Goal: Contribute content

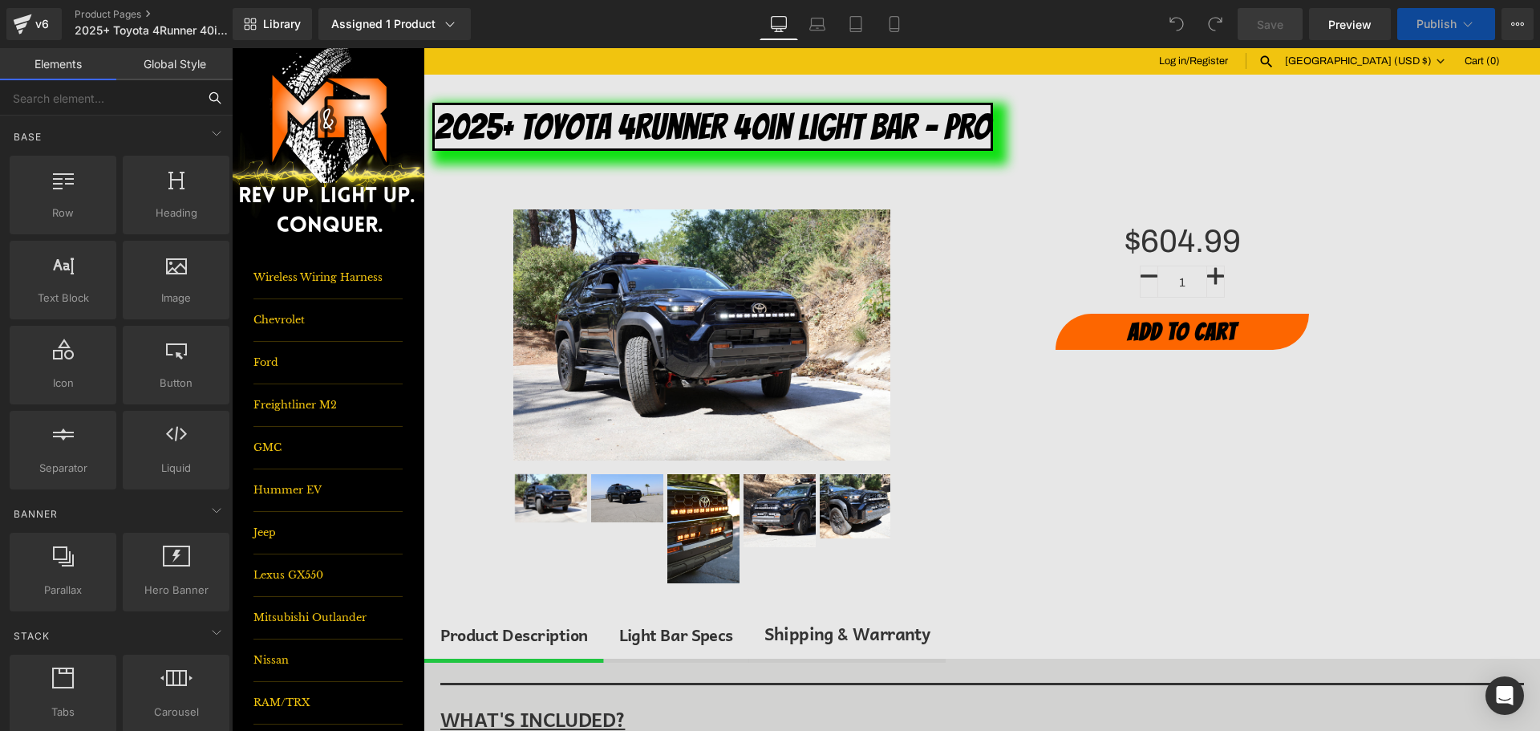
click at [120, 94] on input "text" at bounding box center [98, 97] width 197 height 35
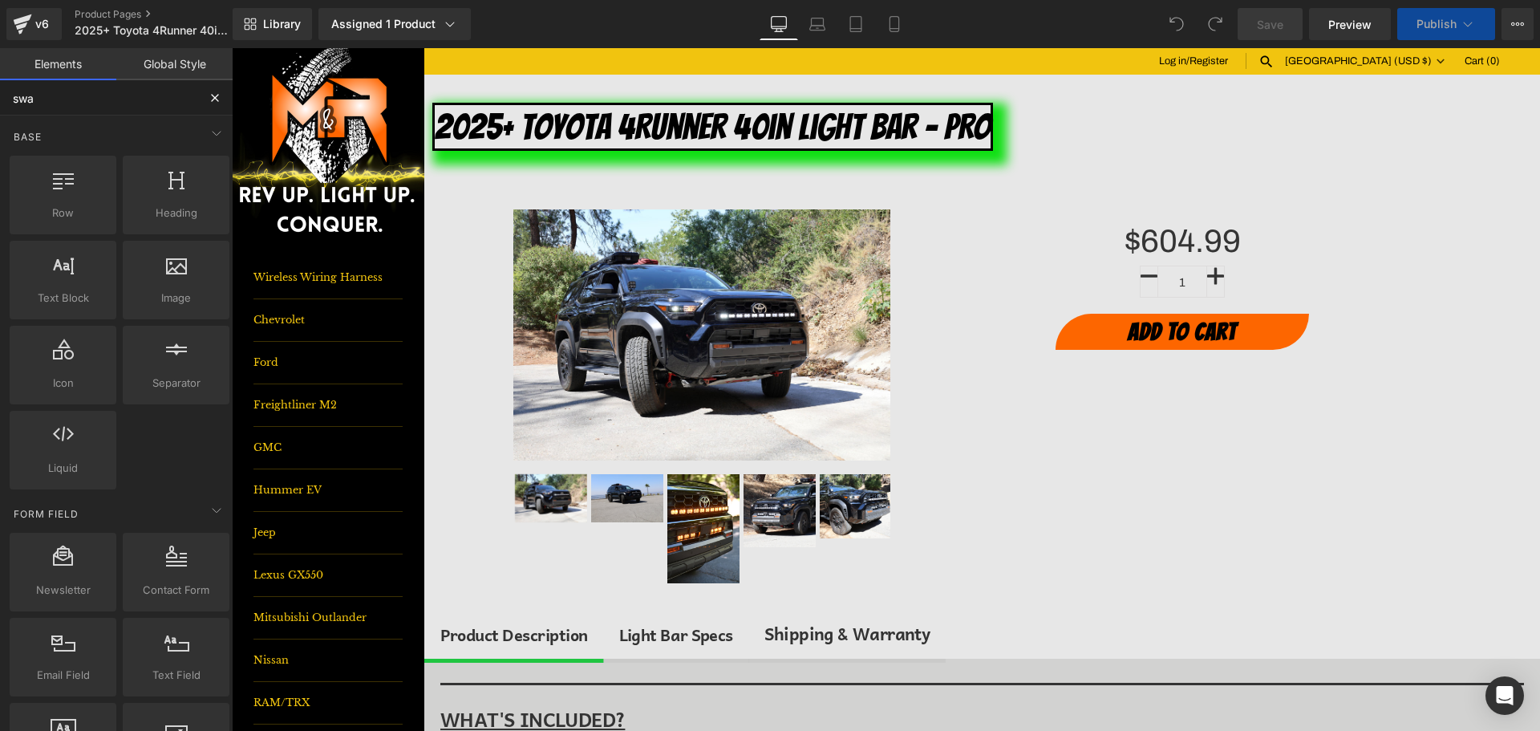
type input "swa"
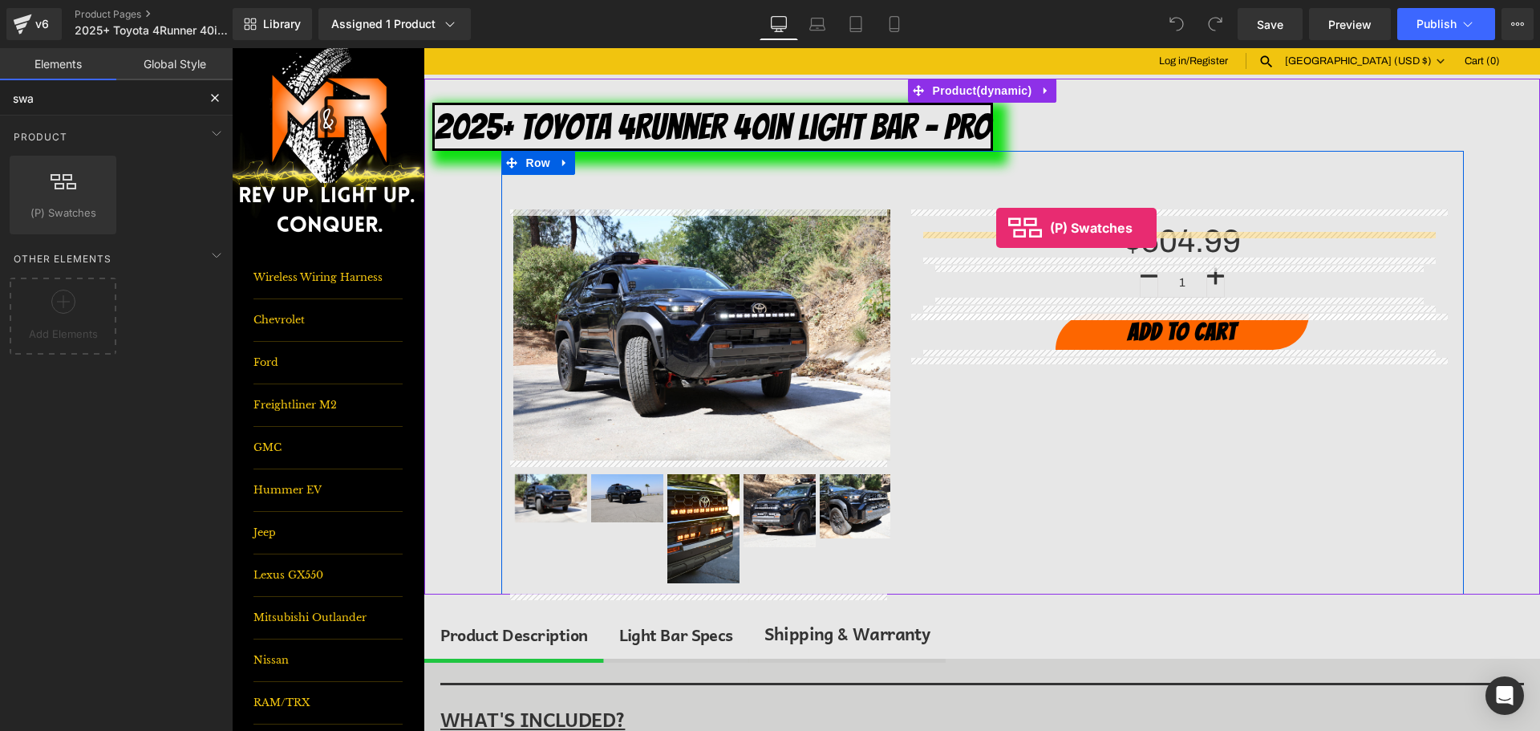
drag, startPoint x: 301, startPoint y: 237, endPoint x: 1004, endPoint y: 228, distance: 702.8
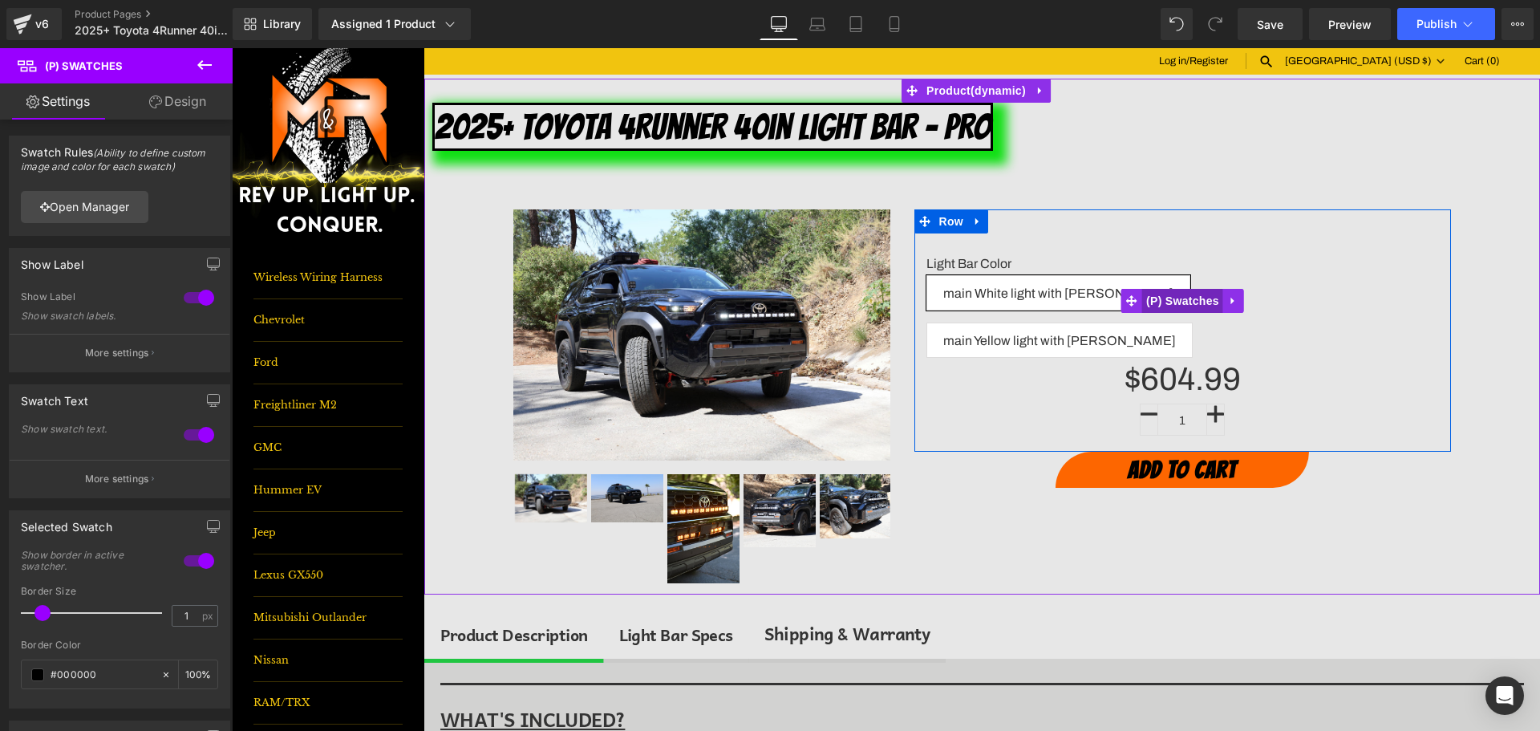
click at [1170, 289] on span "(P) Swatches" at bounding box center [1182, 301] width 81 height 24
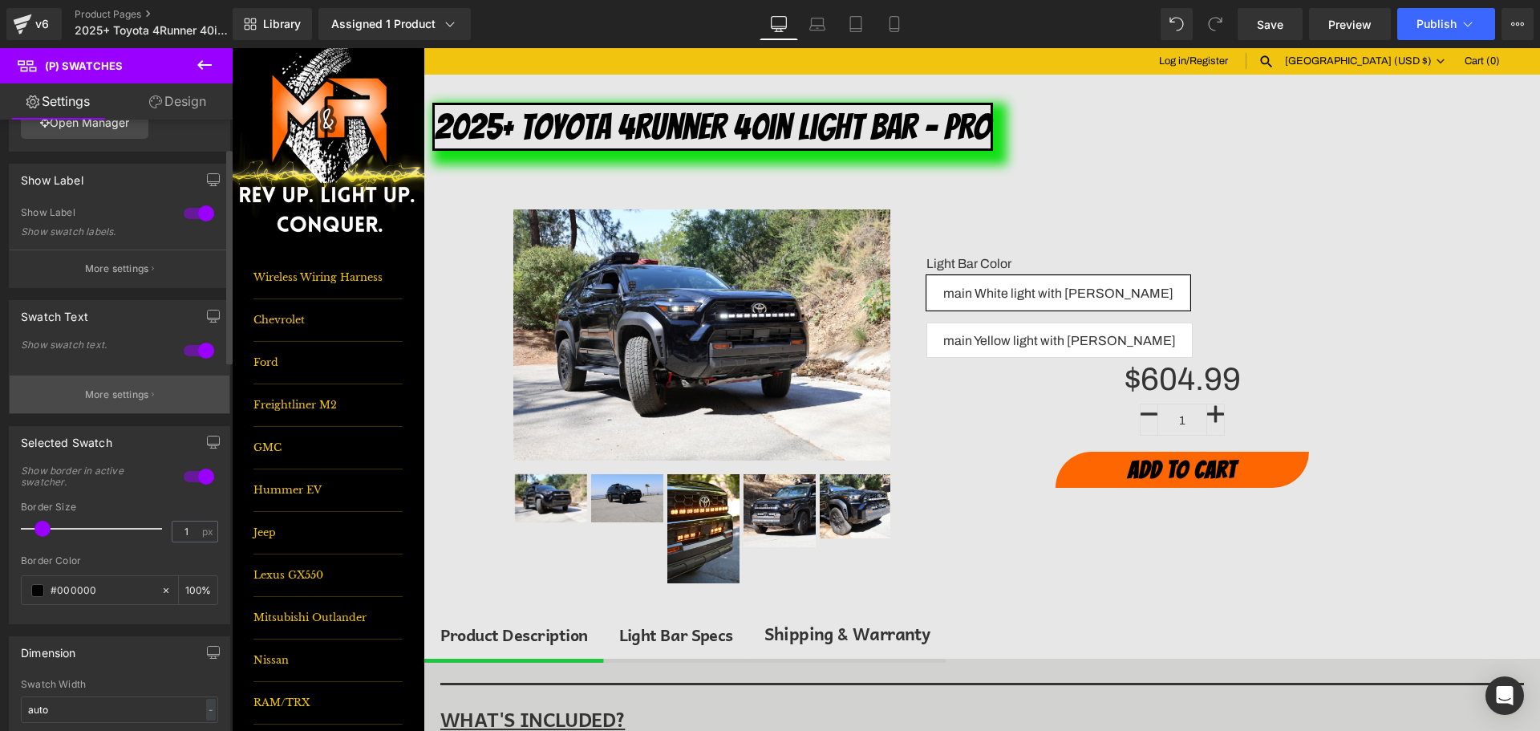
scroll to position [80, 0]
click at [168, 101] on link "Design" at bounding box center [178, 101] width 116 height 36
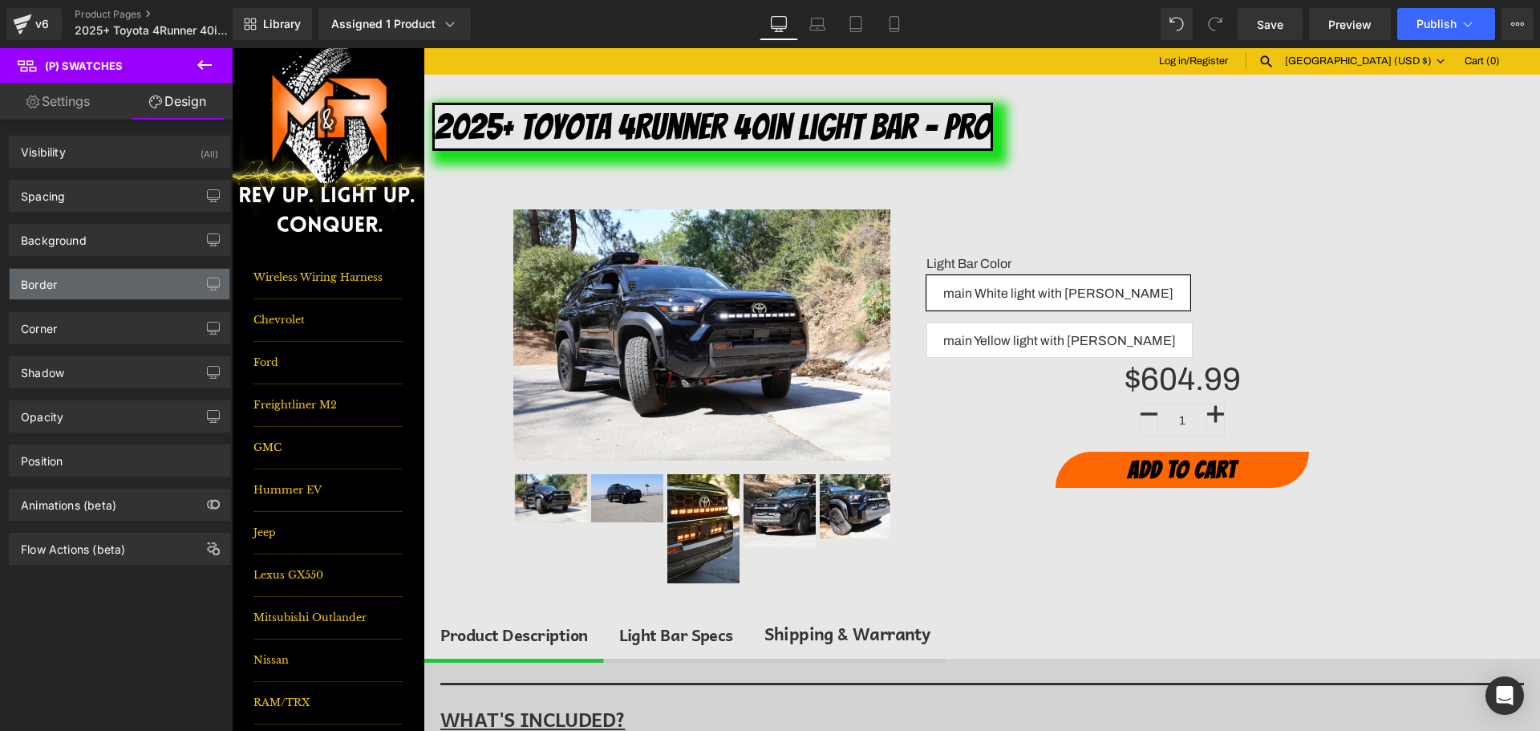
click at [49, 286] on div "Border" at bounding box center [39, 280] width 36 height 22
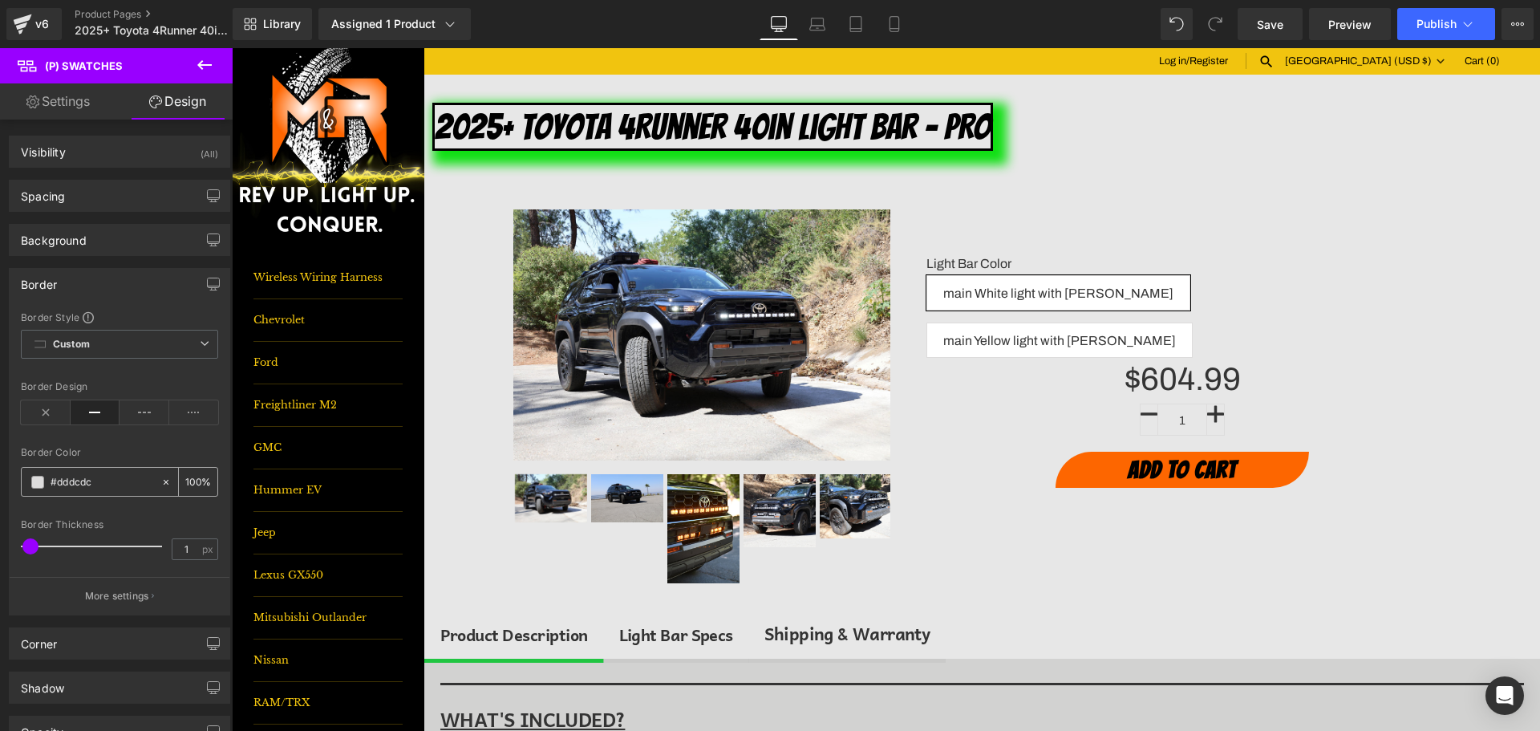
click at [63, 473] on input "#dddcdc" at bounding box center [102, 482] width 103 height 18
type input "0"
type input "0fe"
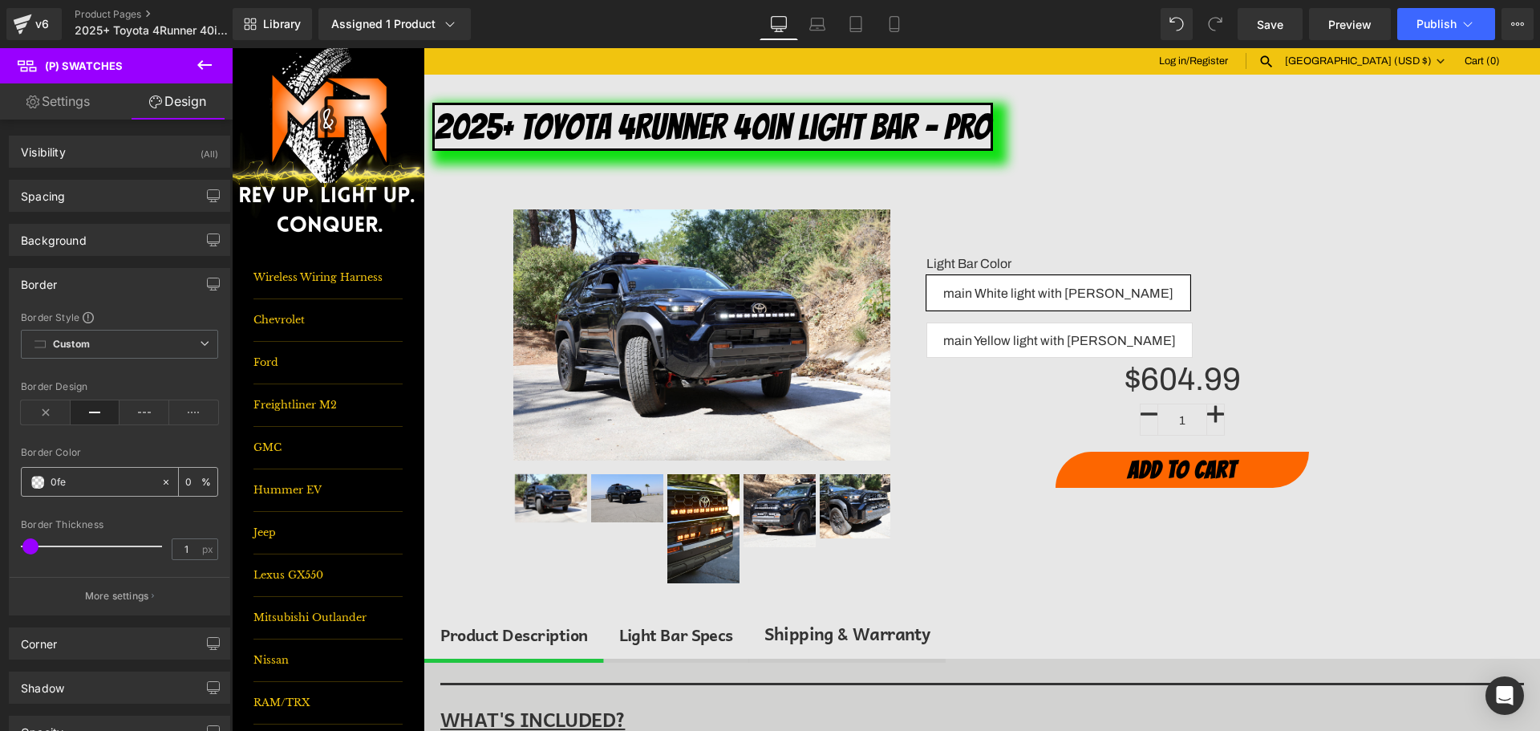
type input "100"
type input "0fe0"
type input "0"
type input "0fe013"
type input "100"
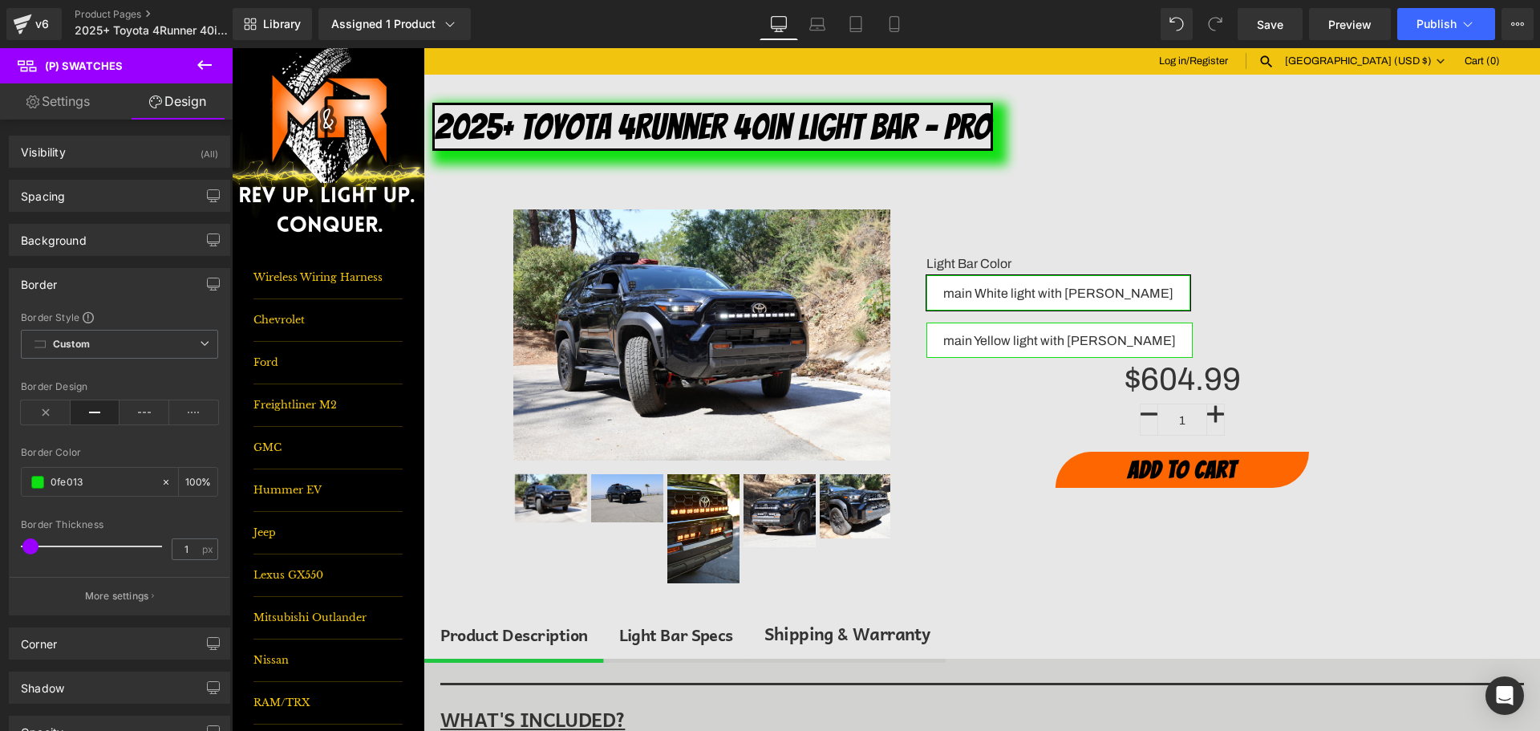
type input "0fe013"
type input "32"
type input "#0fe013"
click at [70, 541] on div at bounding box center [95, 546] width 133 height 32
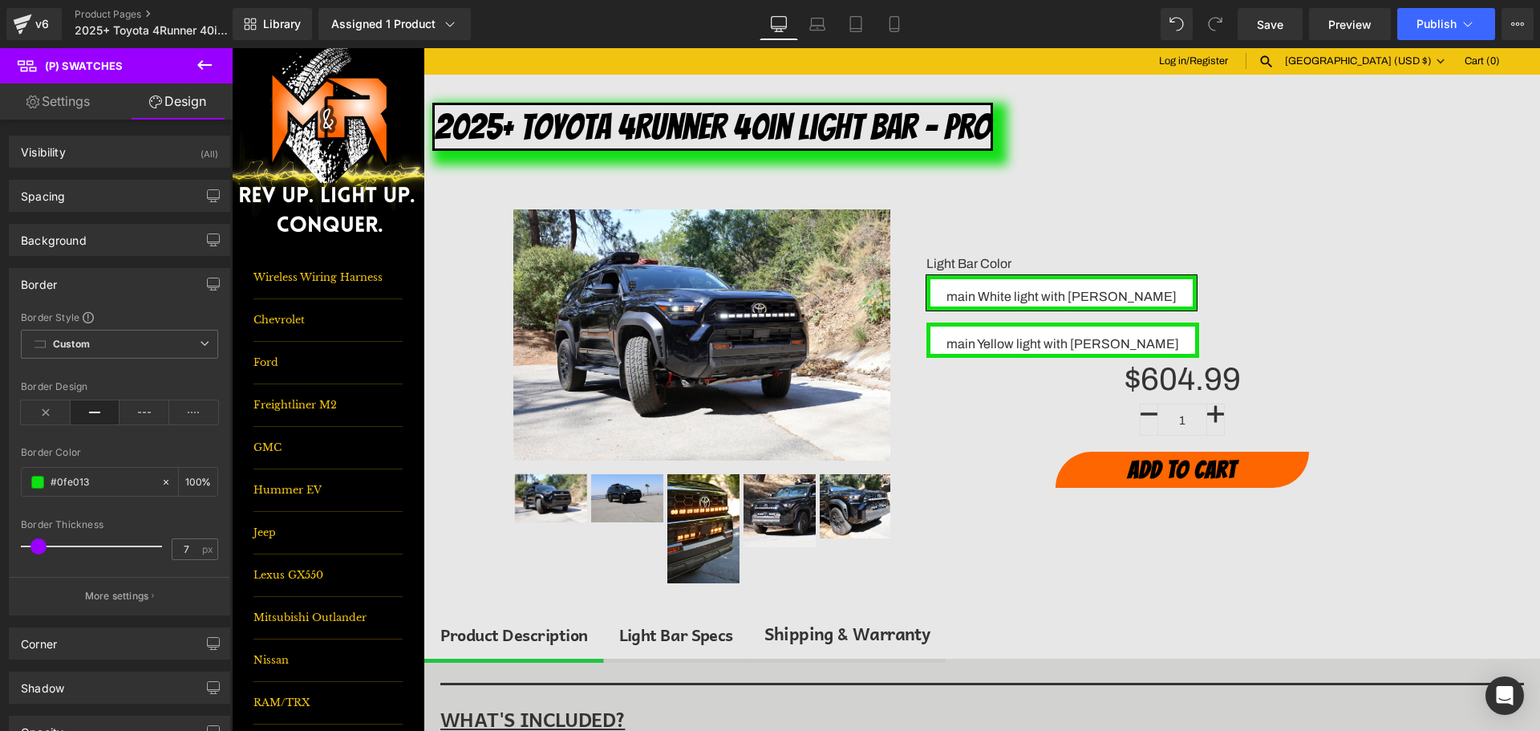
type input "5"
drag, startPoint x: 72, startPoint y: 545, endPoint x: 39, endPoint y: 546, distance: 33.7
click at [39, 546] on span at bounding box center [35, 546] width 16 height 16
click at [1276, 22] on span "Save" at bounding box center [1270, 24] width 26 height 17
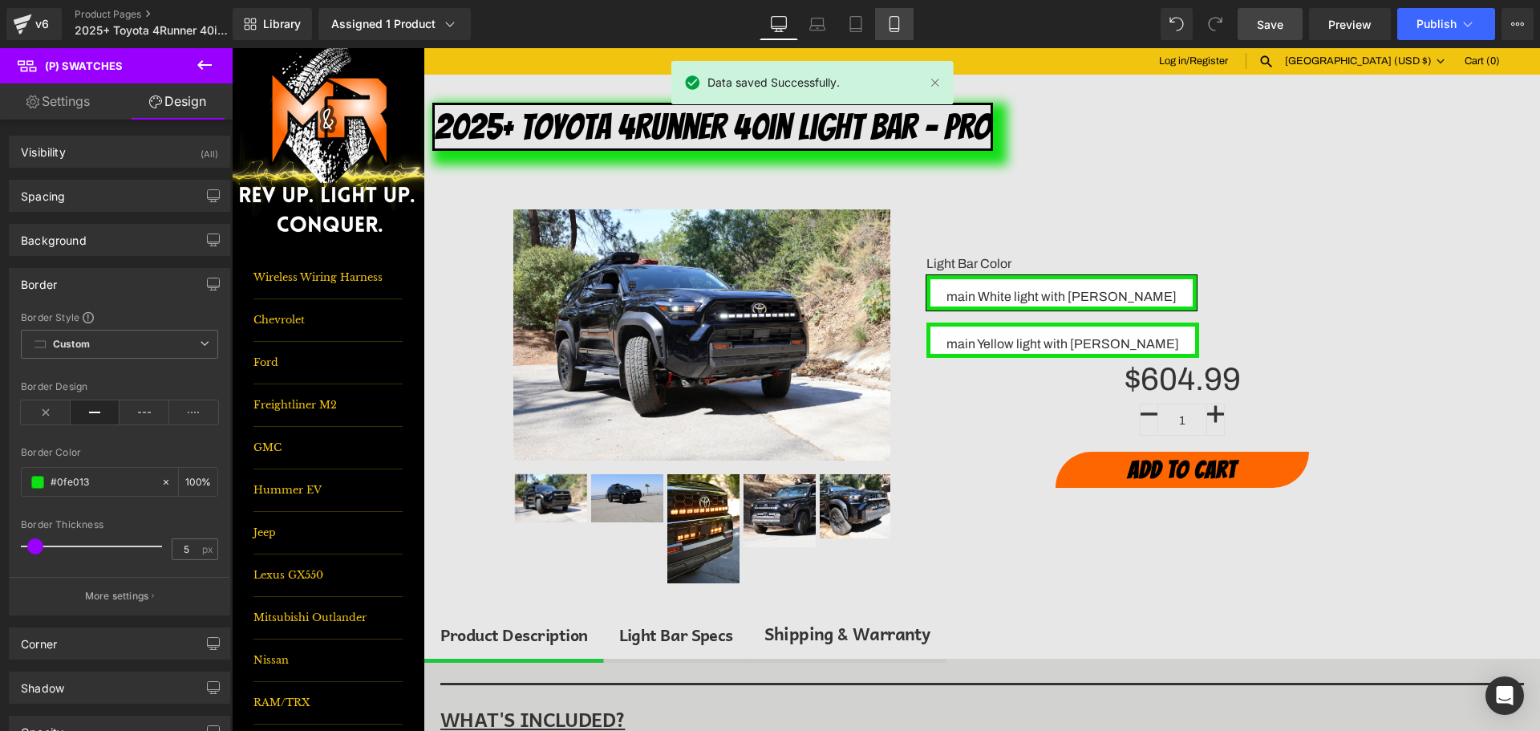
click at [898, 25] on icon at bounding box center [894, 24] width 9 height 15
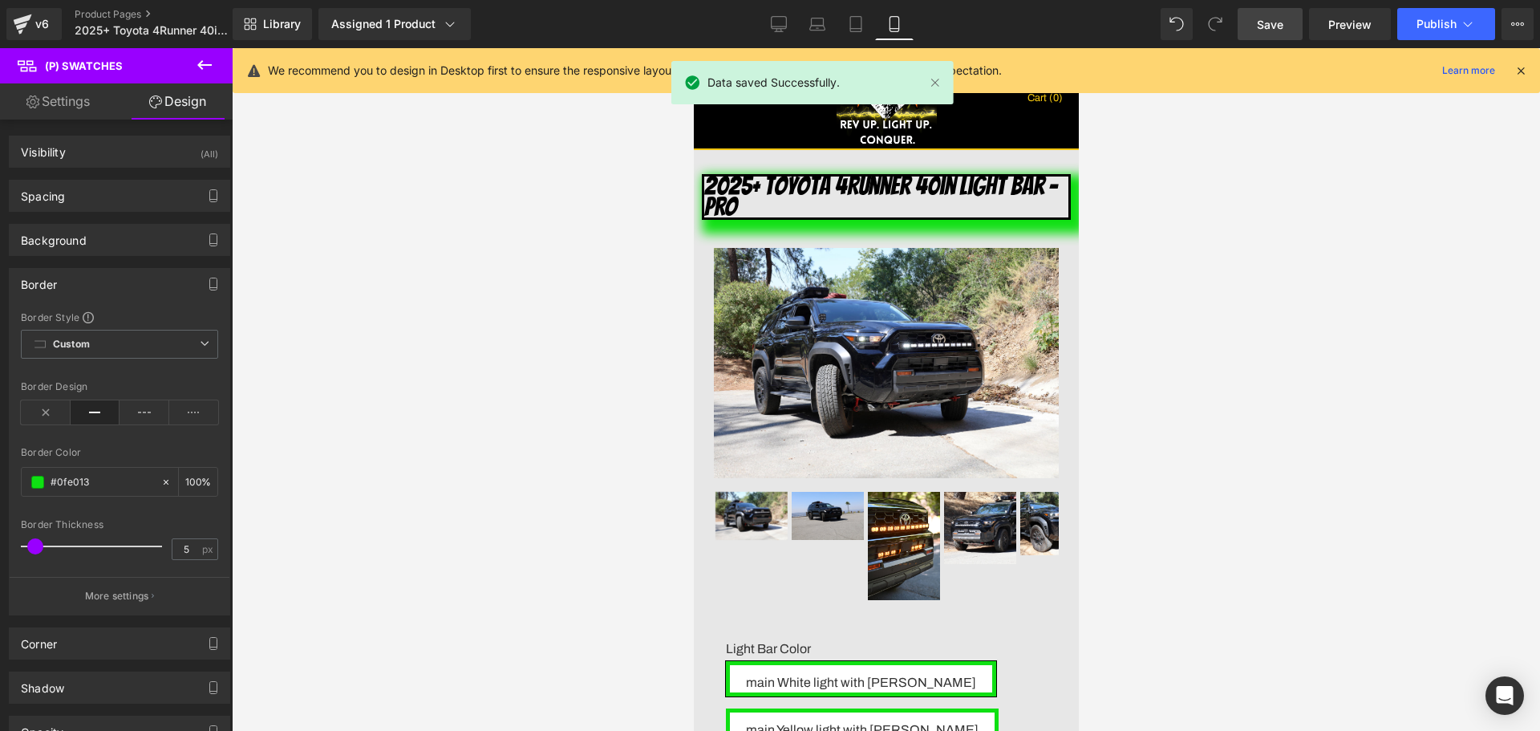
scroll to position [331, 0]
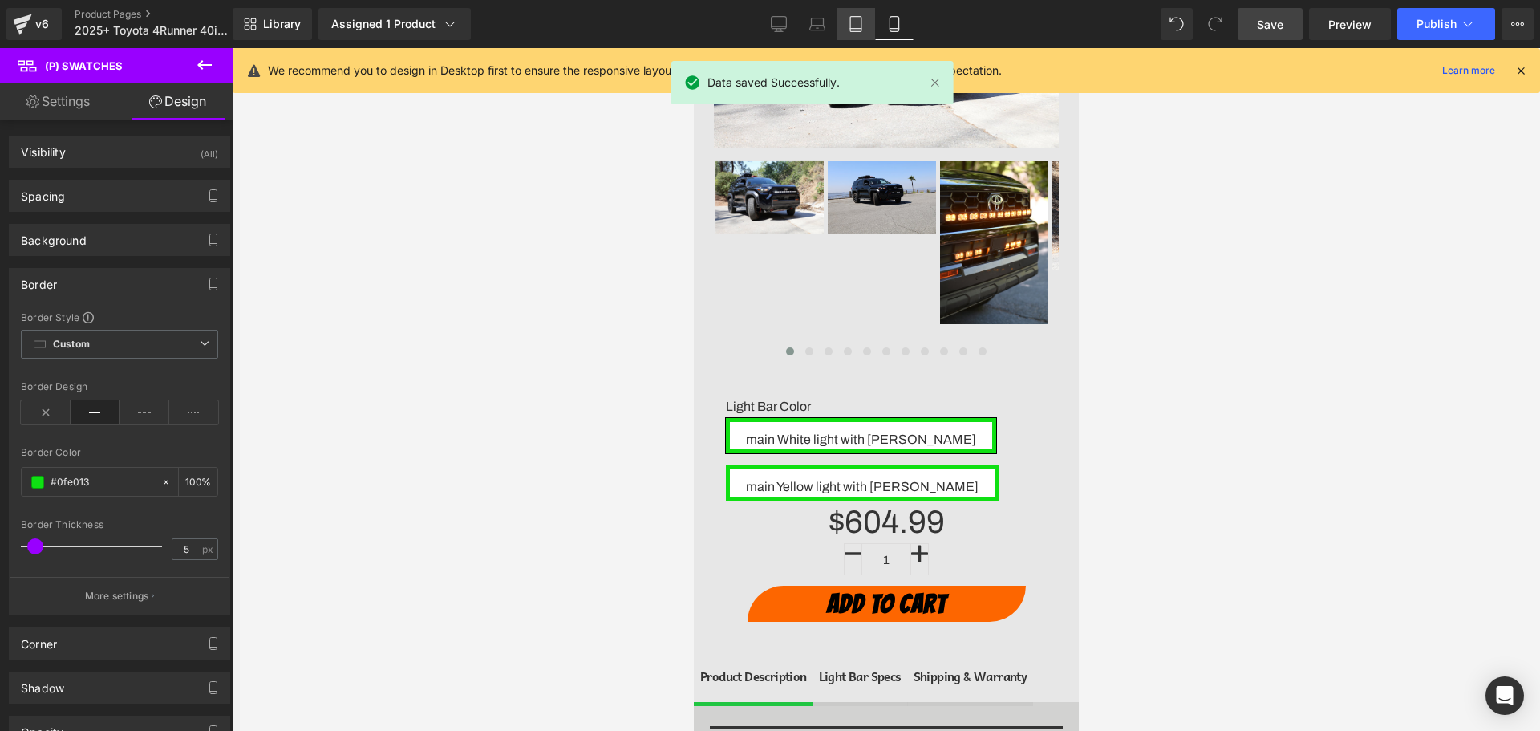
click at [854, 32] on link "Tablet" at bounding box center [856, 24] width 39 height 32
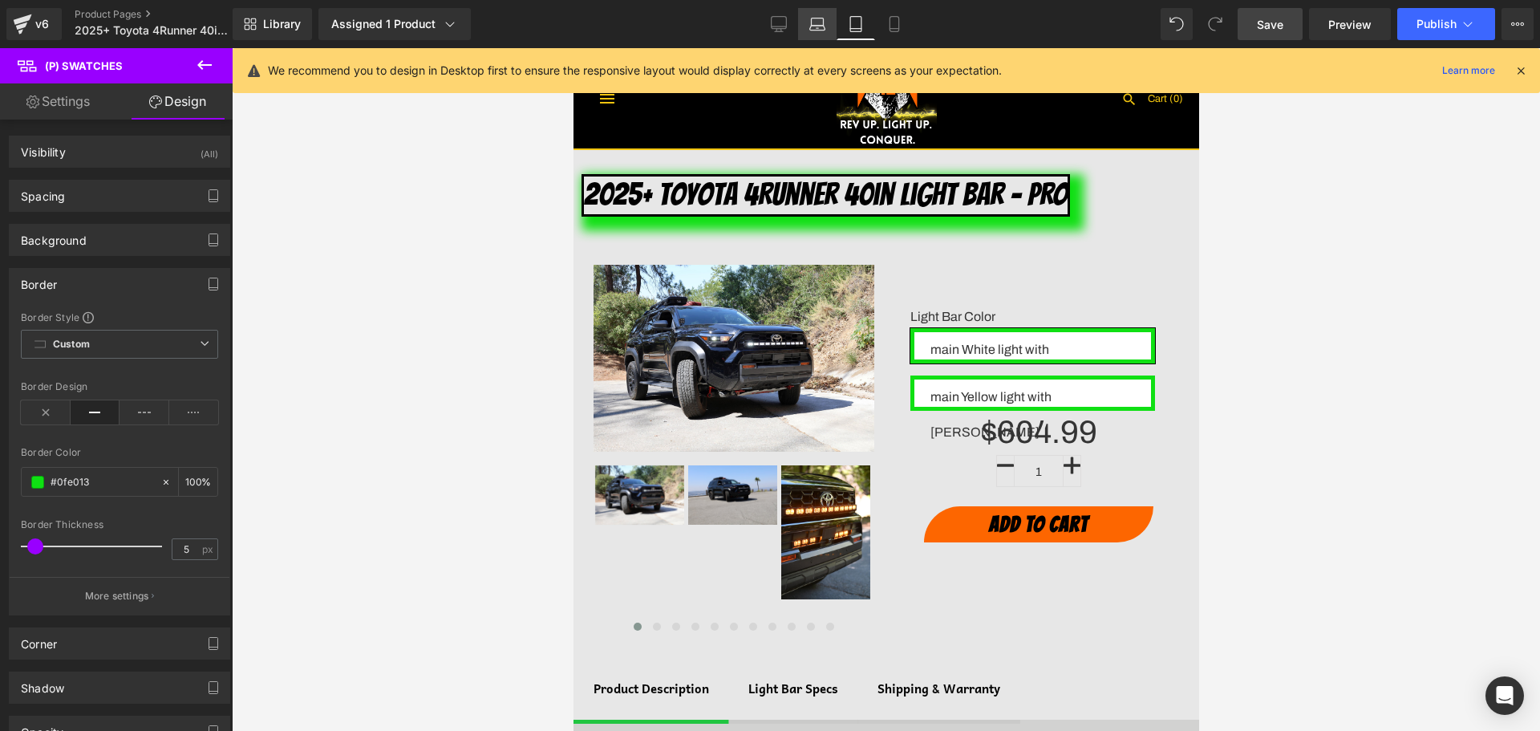
click at [822, 31] on icon at bounding box center [817, 24] width 16 height 16
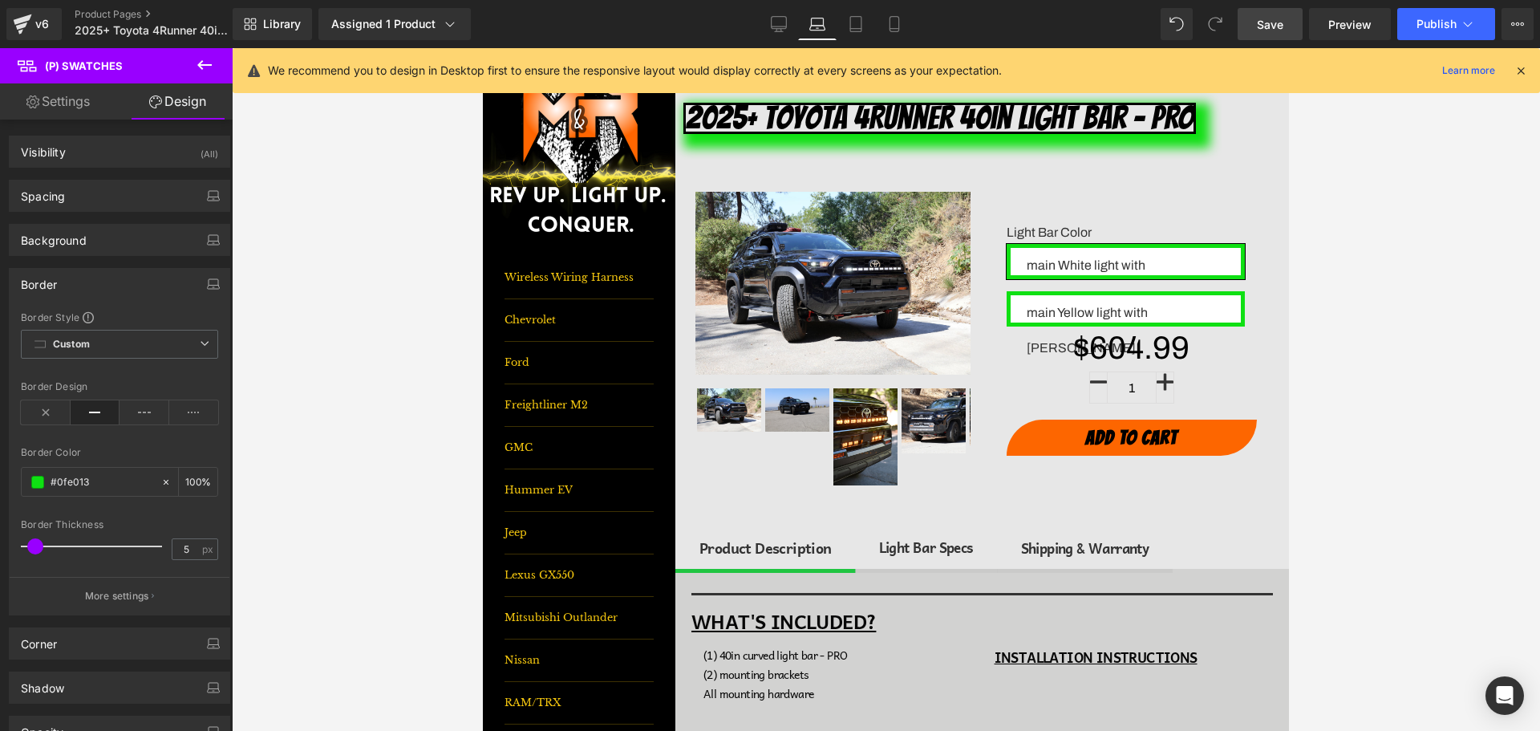
click at [798, 27] on link "Laptop" at bounding box center [817, 24] width 39 height 32
click at [1277, 20] on span "Save" at bounding box center [1270, 24] width 26 height 17
click at [748, 21] on link "Desktop" at bounding box center [761, 24] width 39 height 32
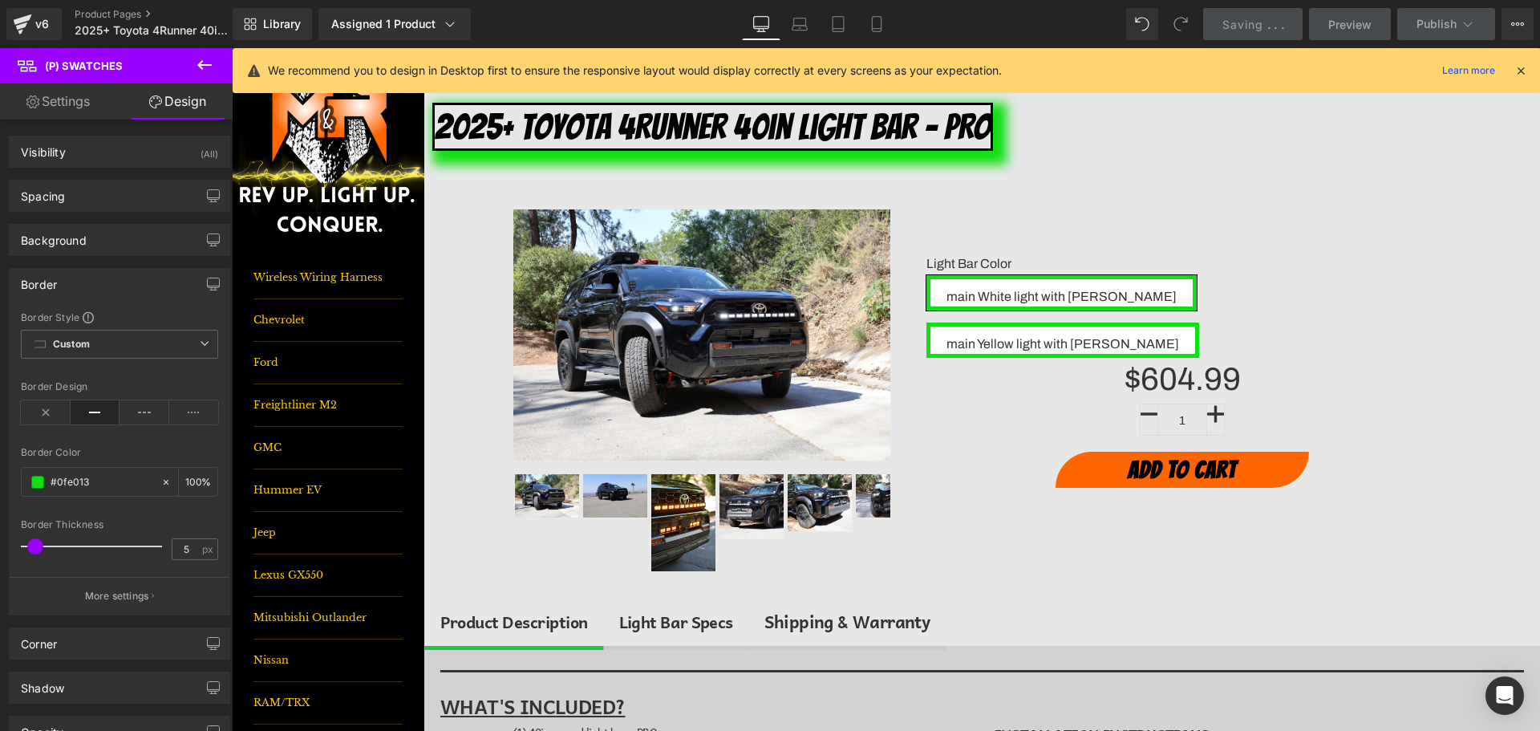
type input "100"
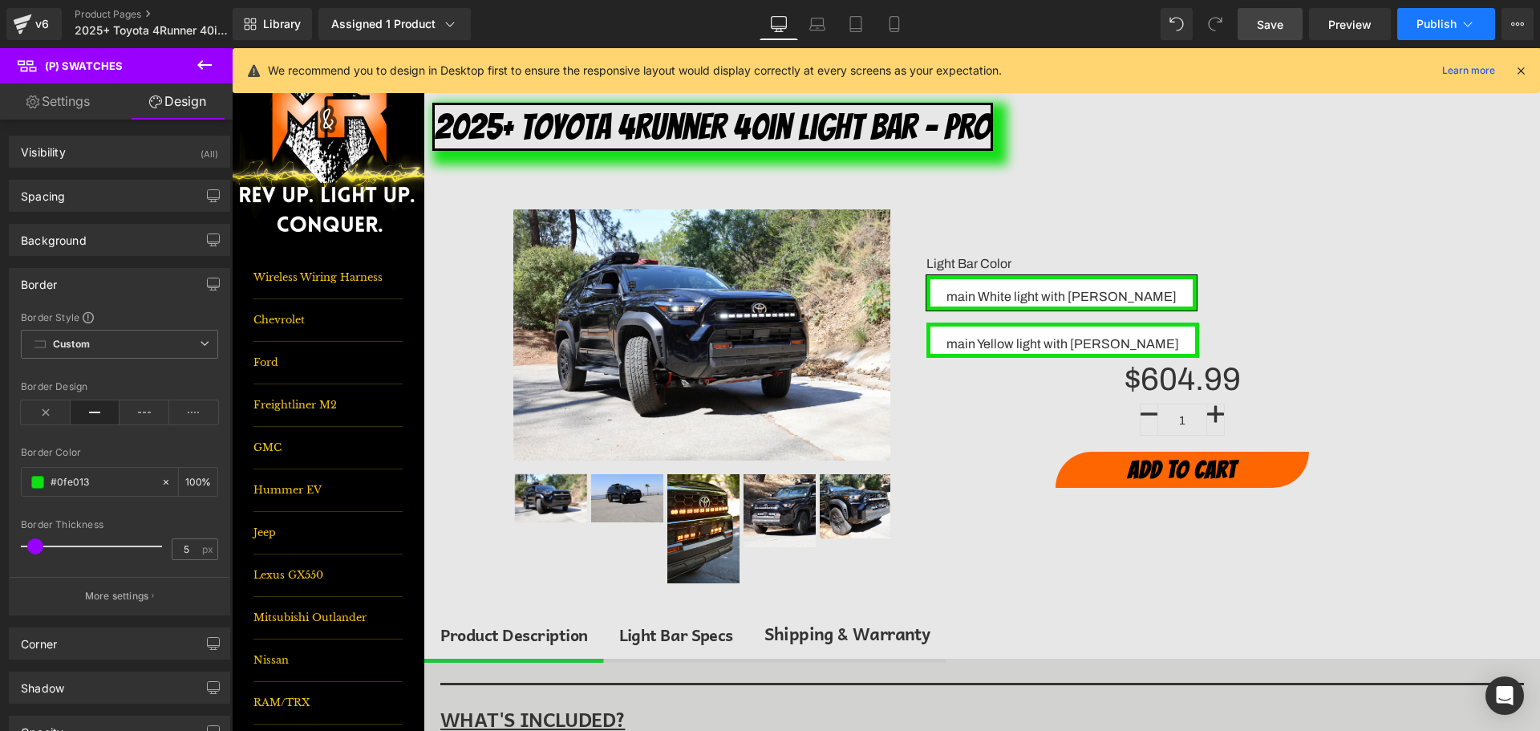
click at [1446, 18] on span "Publish" at bounding box center [1437, 24] width 40 height 13
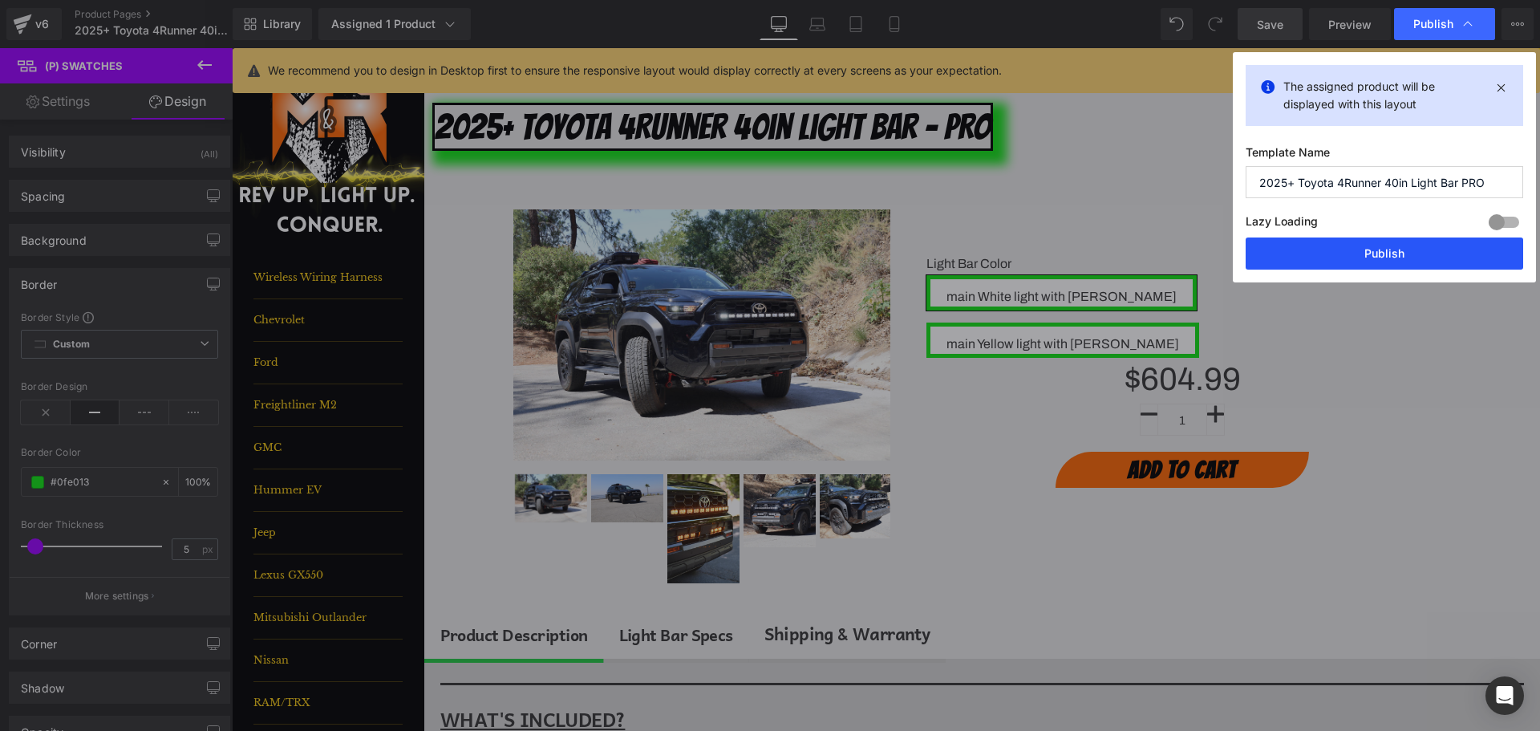
click at [1396, 249] on button "Publish" at bounding box center [1385, 253] width 278 height 32
